Goal: Information Seeking & Learning: Learn about a topic

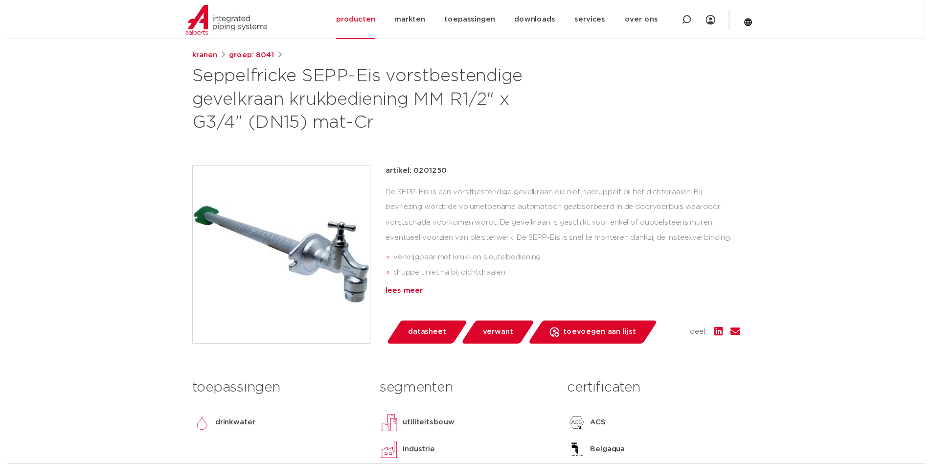
scroll to position [147, 0]
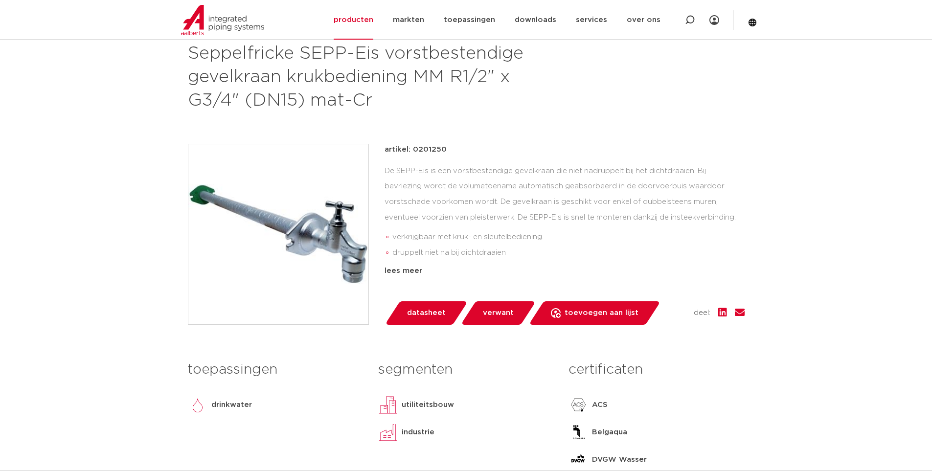
click at [429, 313] on span "datasheet" at bounding box center [426, 313] width 39 height 16
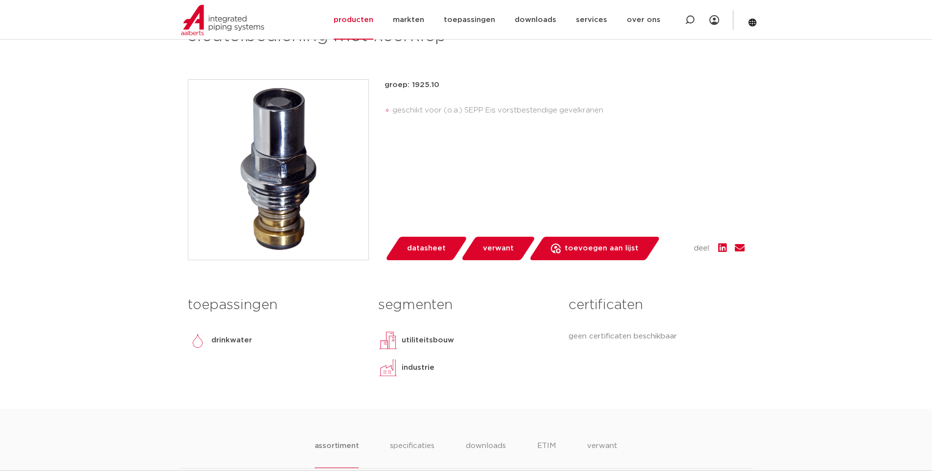
scroll to position [343, 0]
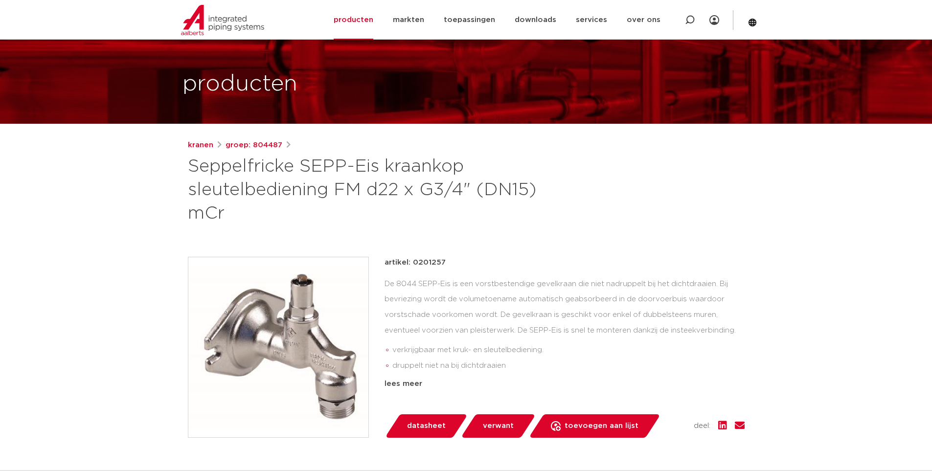
scroll to position [49, 0]
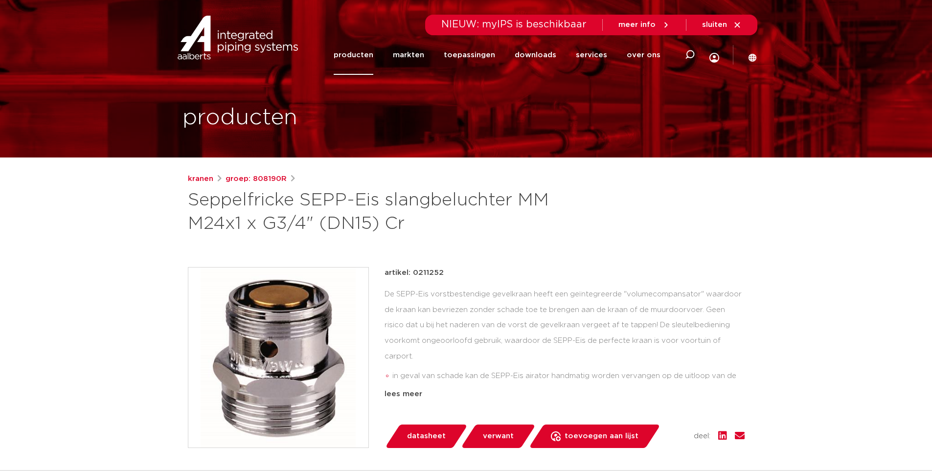
click at [264, 338] on img at bounding box center [278, 358] width 180 height 180
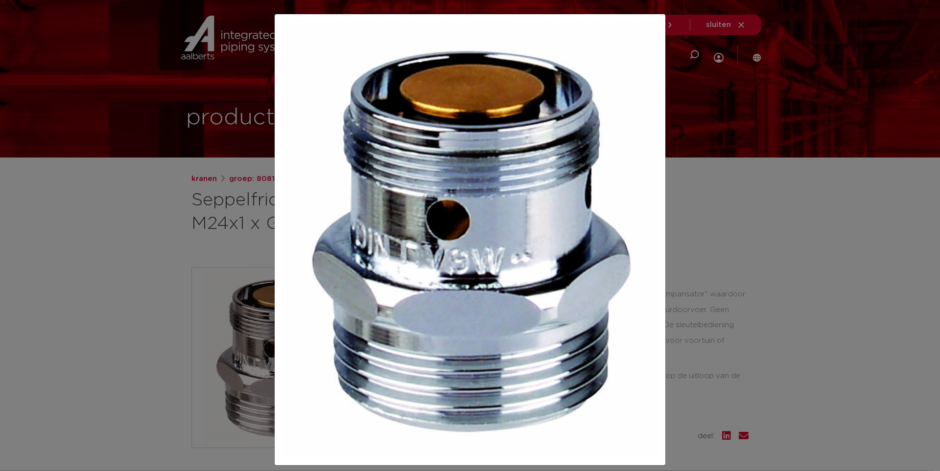
click at [748, 234] on div at bounding box center [470, 235] width 940 height 471
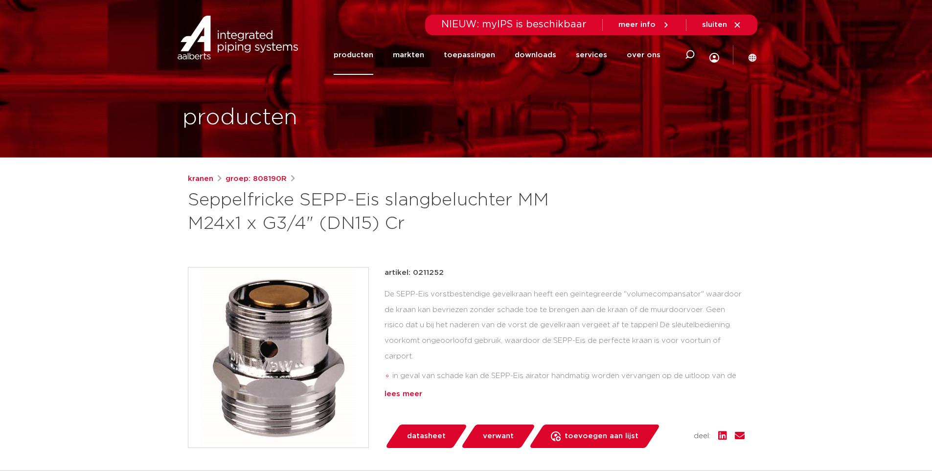
click at [399, 393] on div "lees meer" at bounding box center [565, 395] width 360 height 12
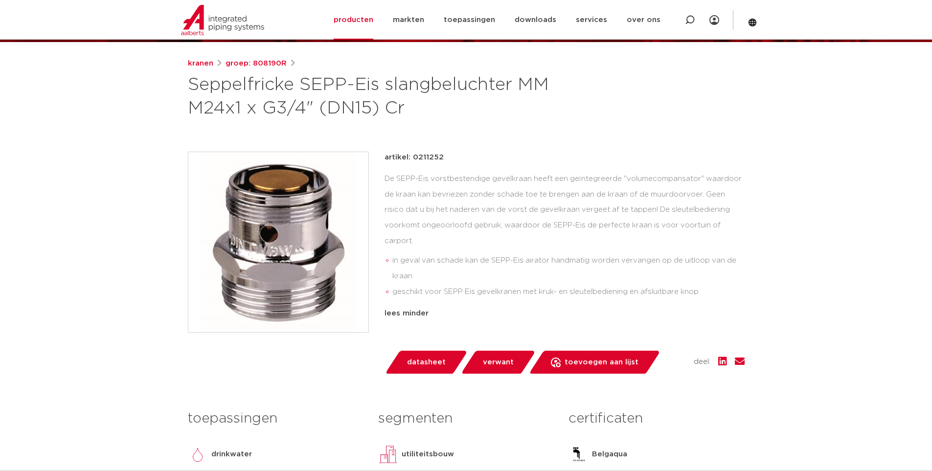
scroll to position [98, 0]
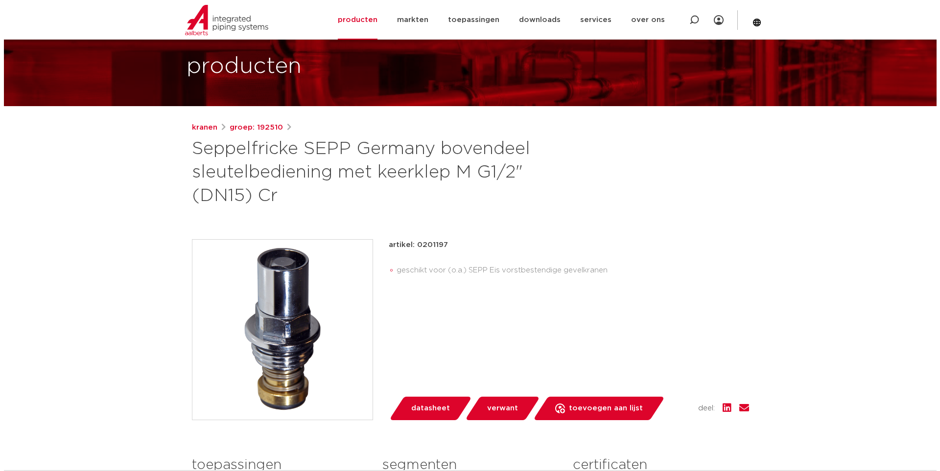
scroll to position [49, 0]
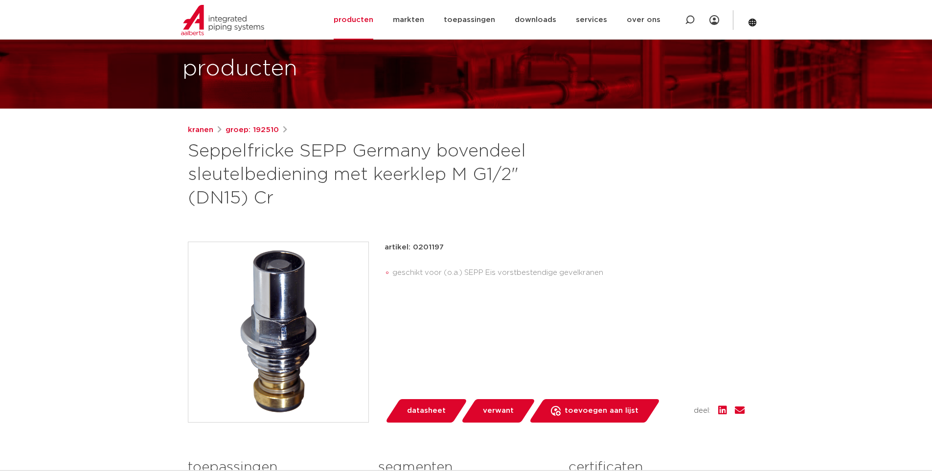
click at [274, 281] on img at bounding box center [278, 332] width 180 height 180
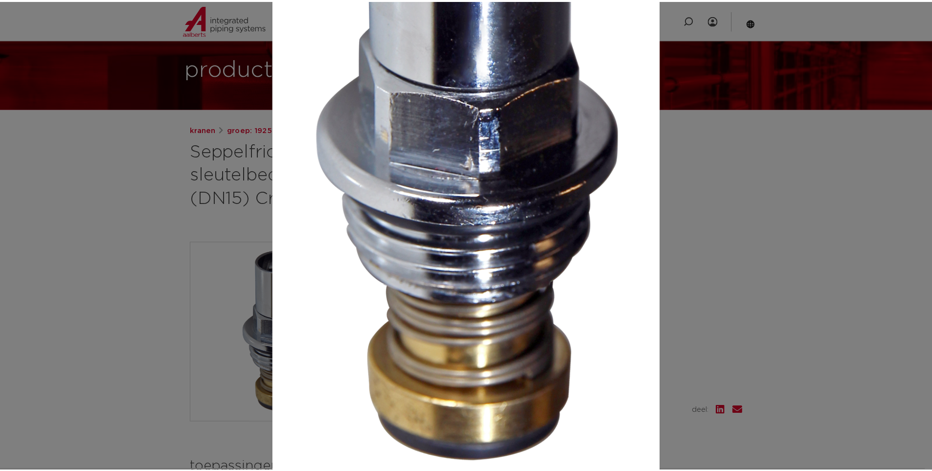
scroll to position [245, 0]
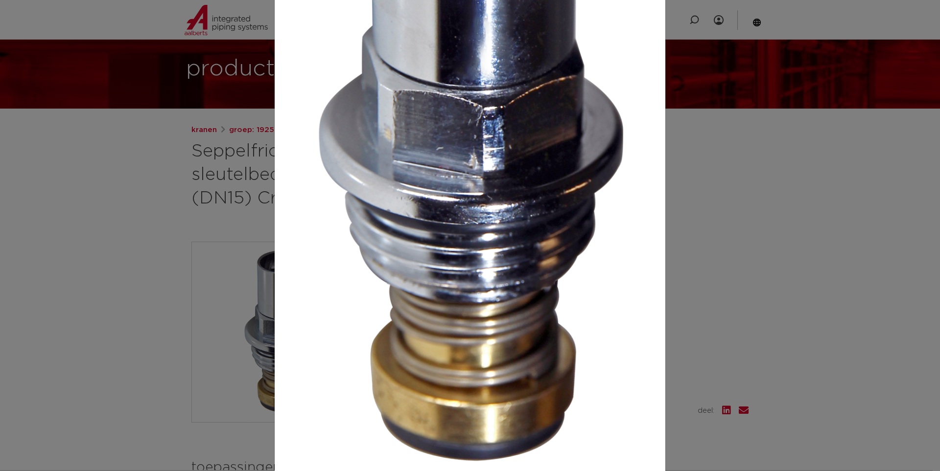
click at [538, 242] on img at bounding box center [469, 138] width 375 height 723
click at [731, 268] on div at bounding box center [470, 235] width 940 height 471
